Goal: Check status: Check status

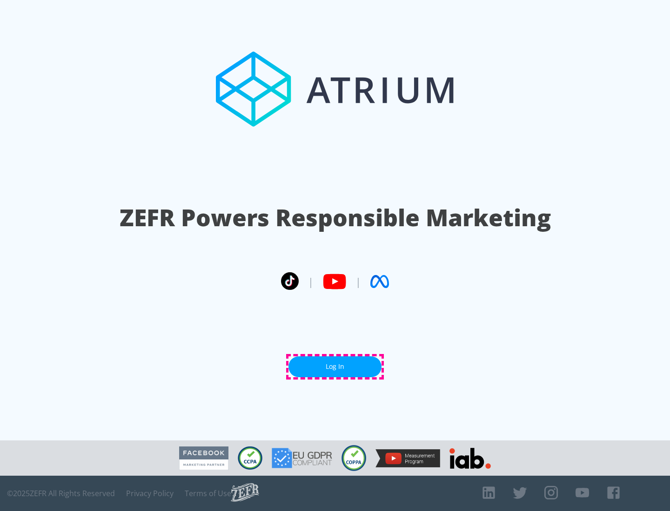
click at [335, 367] on link "Log In" at bounding box center [334, 367] width 93 height 21
